Goal: Task Accomplishment & Management: Manage account settings

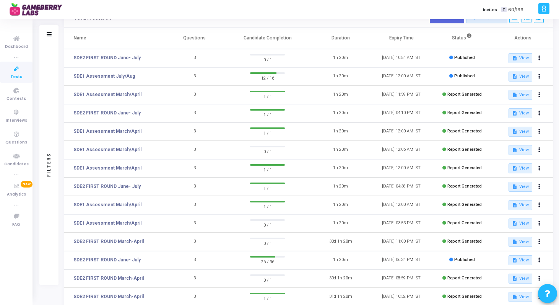
scroll to position [102, 0]
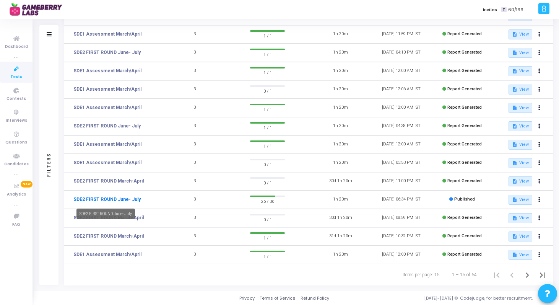
click at [126, 200] on link "SDE2 FIRST ROUND June- July" at bounding box center [106, 199] width 67 height 7
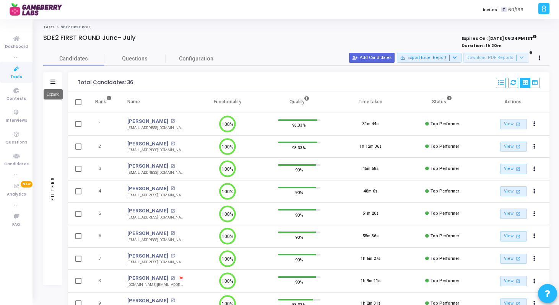
click at [53, 80] on icon at bounding box center [52, 82] width 5 height 4
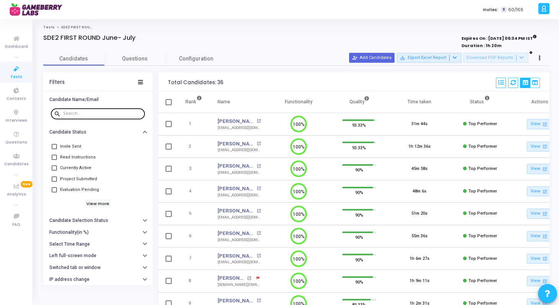
click at [88, 113] on input "text" at bounding box center [102, 113] width 79 height 5
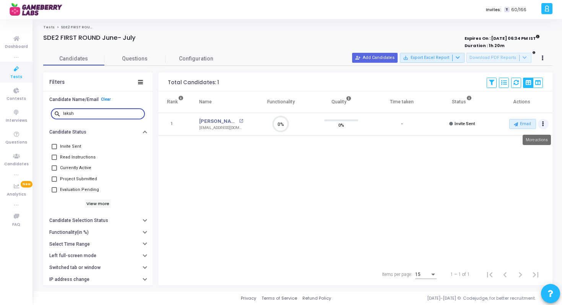
type input "laksh"
click at [545, 124] on button "Actions" at bounding box center [543, 124] width 11 height 11
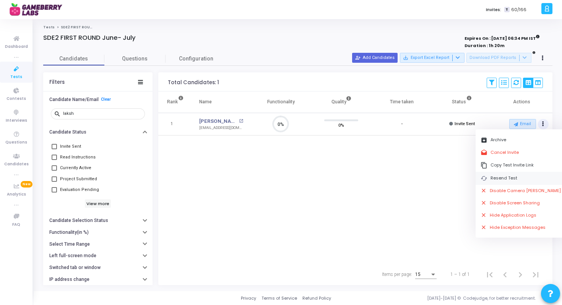
click at [512, 175] on button "cached Resend Test" at bounding box center [521, 178] width 91 height 13
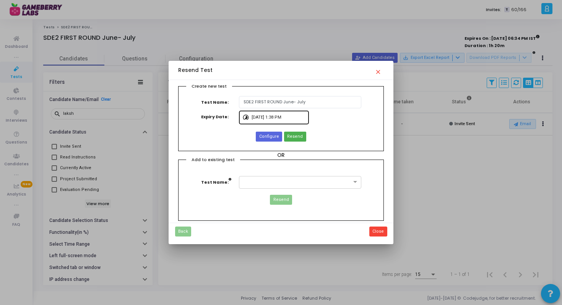
click at [268, 115] on input "[DATE] 1:38 PM" at bounding box center [279, 117] width 54 height 5
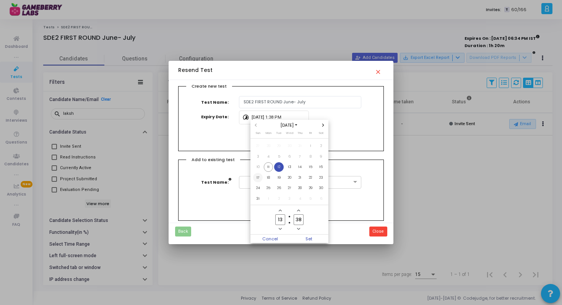
click at [258, 176] on span "17" at bounding box center [258, 178] width 10 height 10
click at [282, 220] on input "13" at bounding box center [280, 219] width 10 height 10
type input "00"
click at [297, 219] on input "38" at bounding box center [299, 219] width 10 height 10
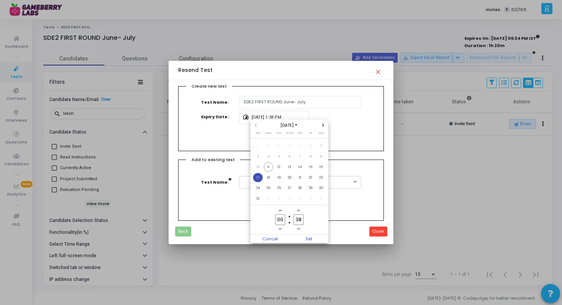
click at [297, 219] on input "38" at bounding box center [299, 219] width 10 height 10
type input "00"
click at [307, 241] on span "Set" at bounding box center [308, 238] width 39 height 8
type input "[DATE] 12:00 AM"
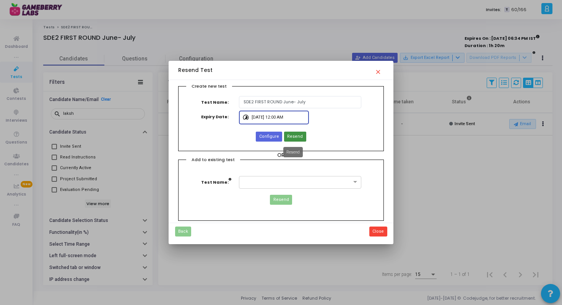
click at [296, 137] on span "Resend" at bounding box center [295, 136] width 16 height 6
